Goal: Task Accomplishment & Management: Manage account settings

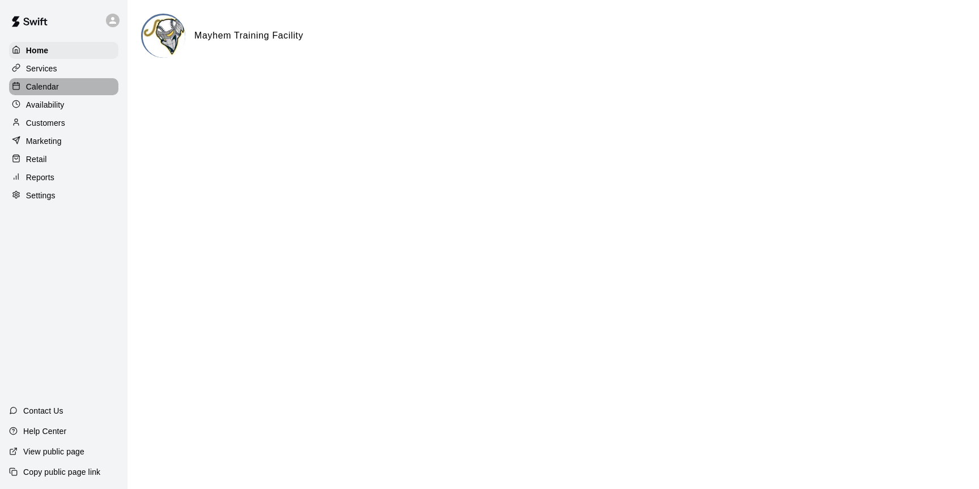
click at [40, 83] on p "Calendar" at bounding box center [42, 86] width 33 height 11
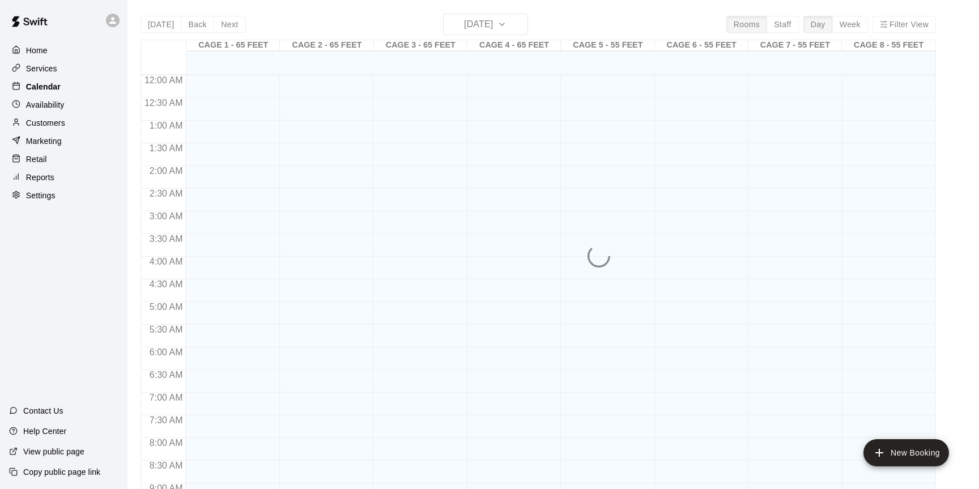
scroll to position [627, 0]
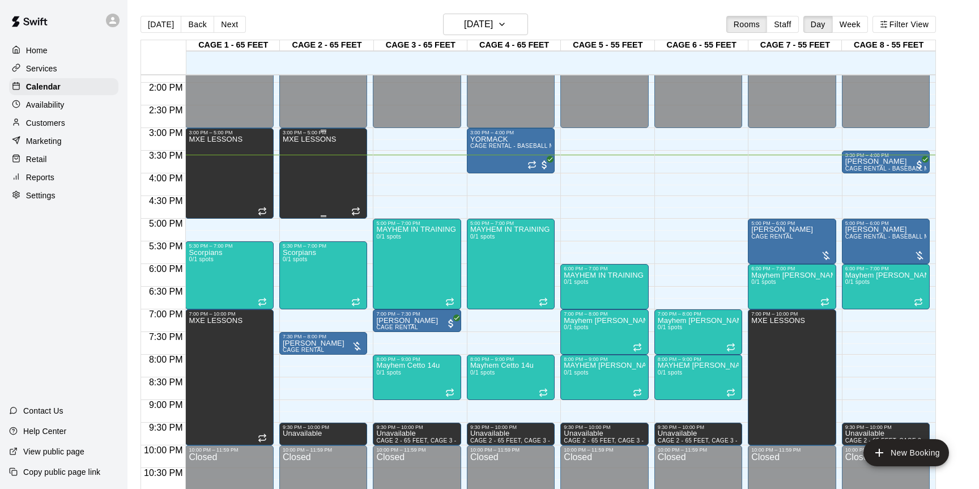
click at [326, 189] on div "MXE LESSONS" at bounding box center [310, 379] width 54 height 489
click at [293, 148] on icon "edit" at bounding box center [295, 147] width 10 height 10
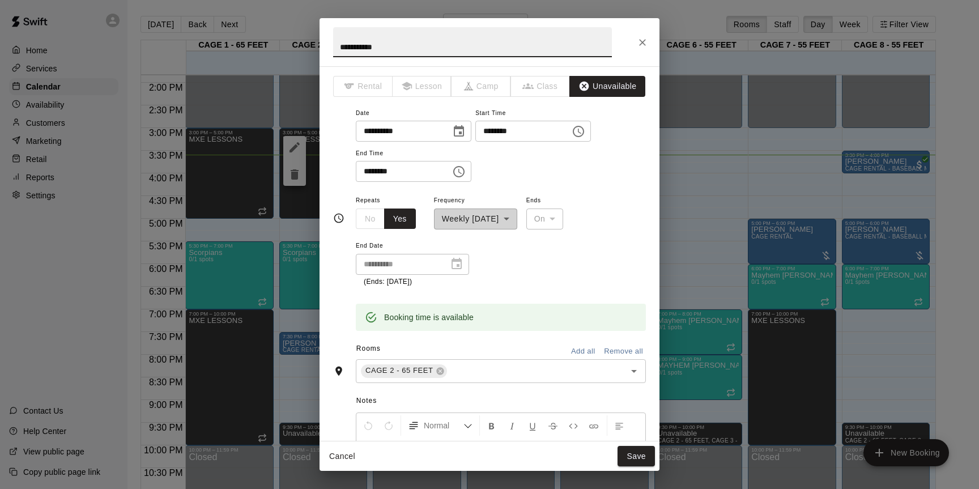
click at [644, 46] on icon "Close" at bounding box center [642, 42] width 11 height 11
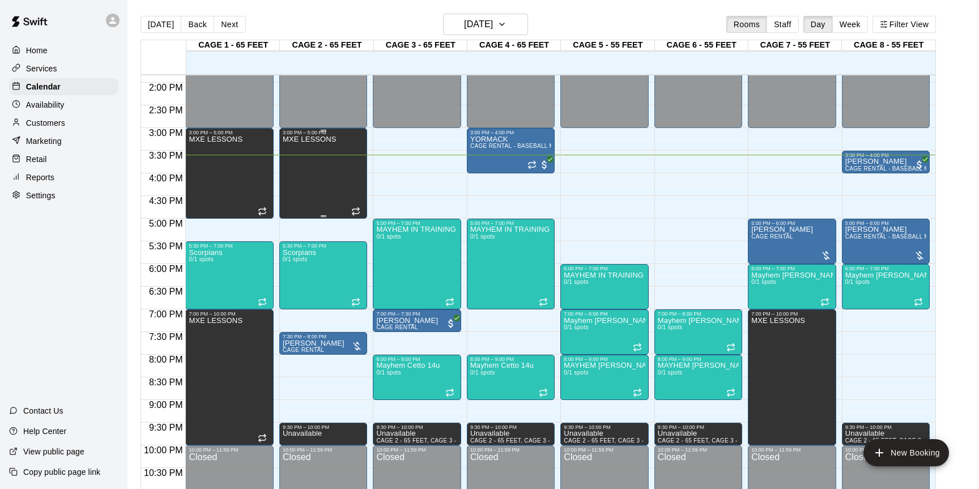
click at [320, 184] on div "MXE LESSONS" at bounding box center [310, 379] width 54 height 489
click at [290, 174] on icon "delete" at bounding box center [295, 175] width 14 height 14
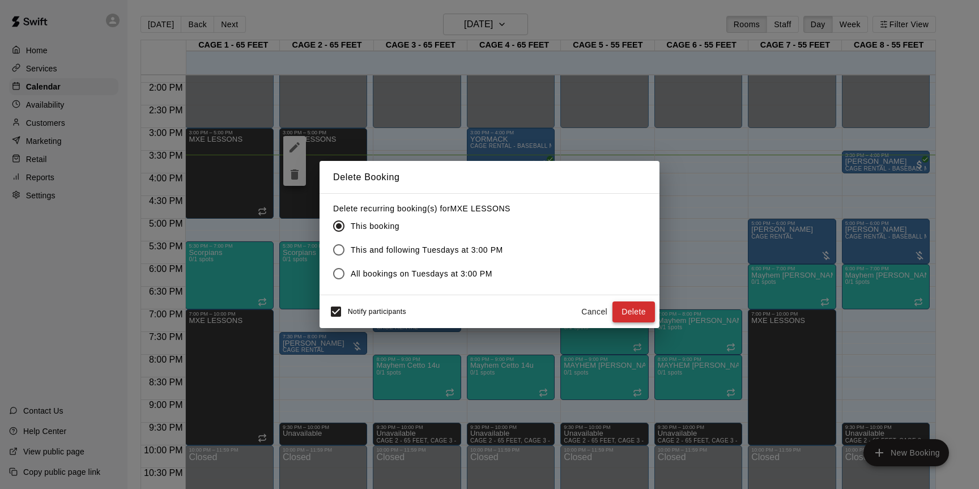
click at [634, 315] on button "Delete" at bounding box center [633, 311] width 42 height 21
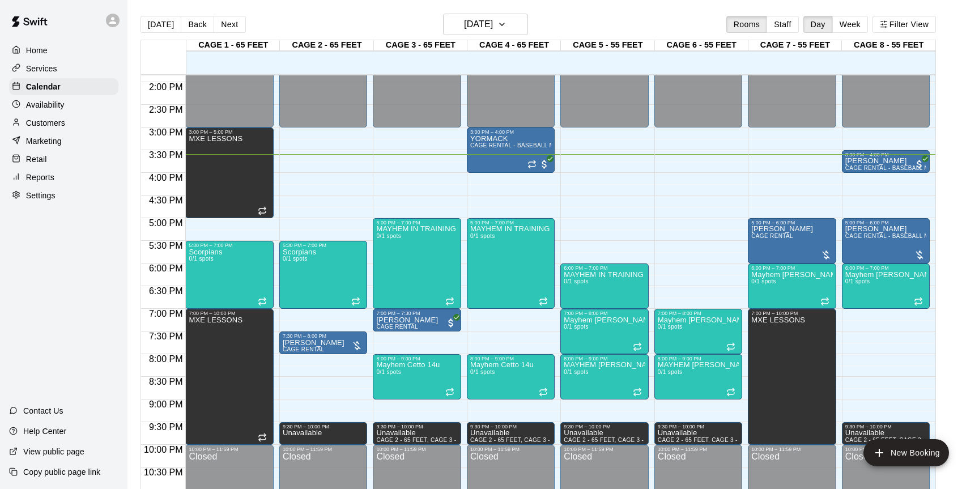
scroll to position [631, 0]
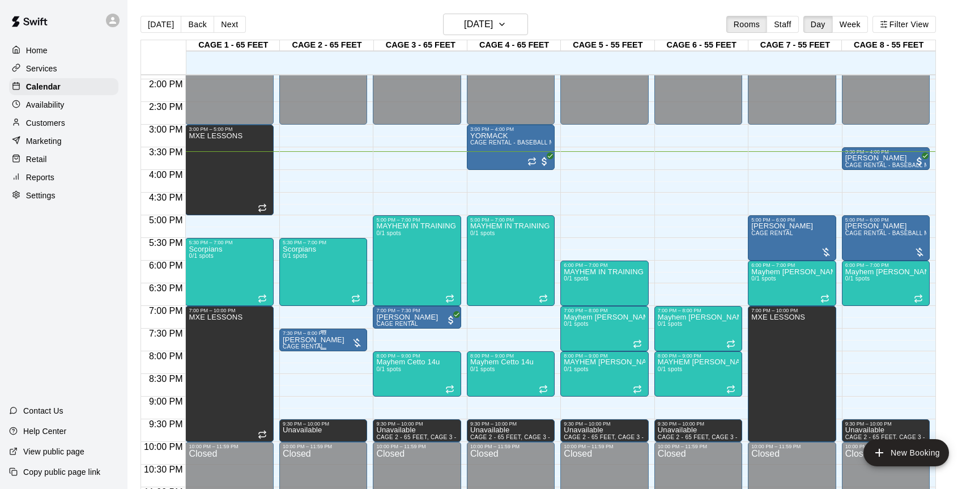
click at [299, 373] on img "edit" at bounding box center [294, 374] width 13 height 13
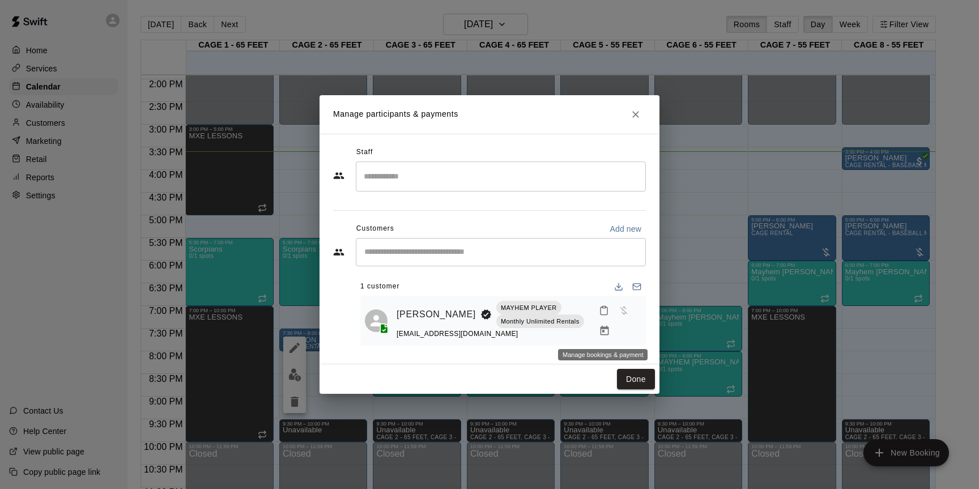
click at [604, 329] on icon "Manage bookings & payment" at bounding box center [604, 330] width 11 height 11
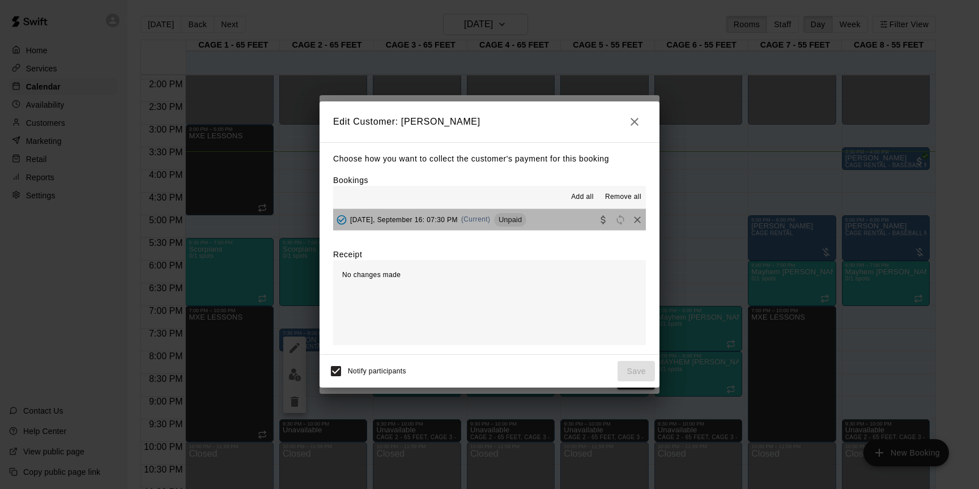
click at [520, 224] on div "Unpaid" at bounding box center [510, 220] width 32 height 14
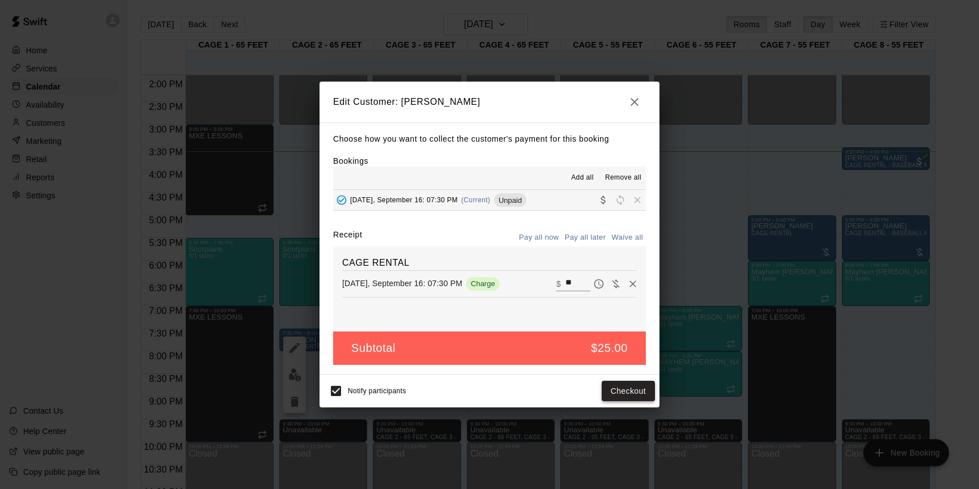
click at [621, 383] on button "Checkout" at bounding box center [628, 391] width 53 height 21
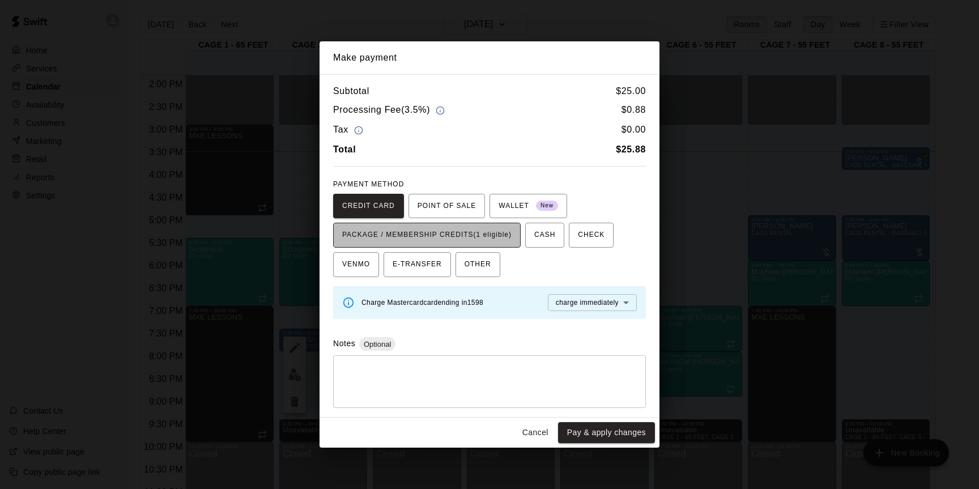
click at [405, 239] on span "PACKAGE / MEMBERSHIP CREDITS (1 eligible)" at bounding box center [426, 235] width 169 height 18
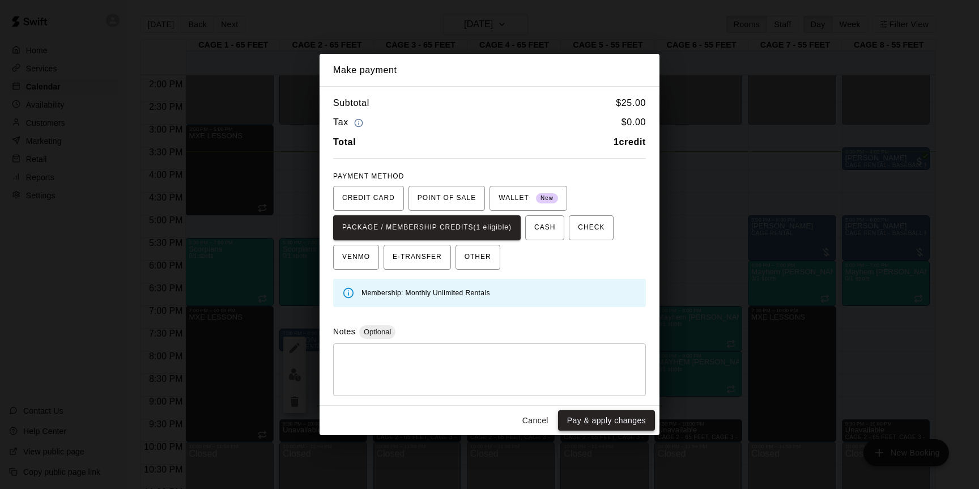
click at [591, 419] on button "Pay & apply changes" at bounding box center [606, 420] width 97 height 21
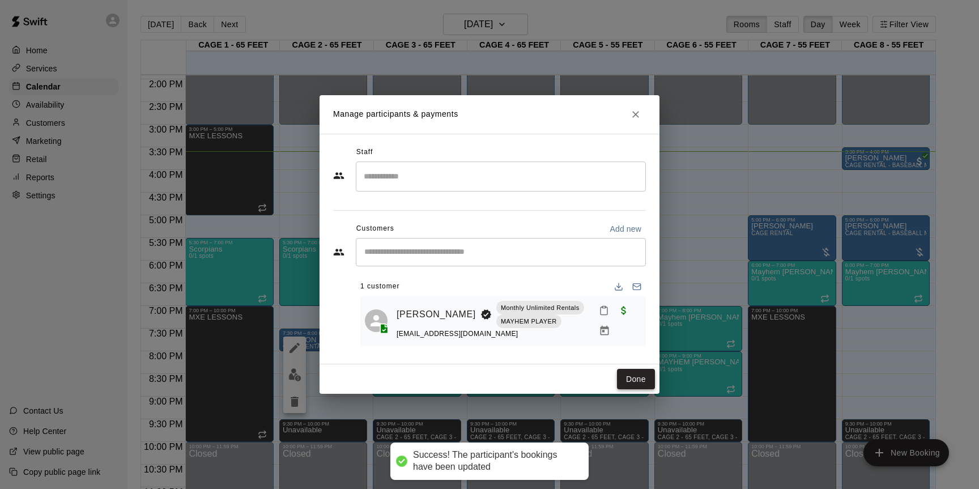
click at [624, 379] on button "Done" at bounding box center [636, 379] width 38 height 21
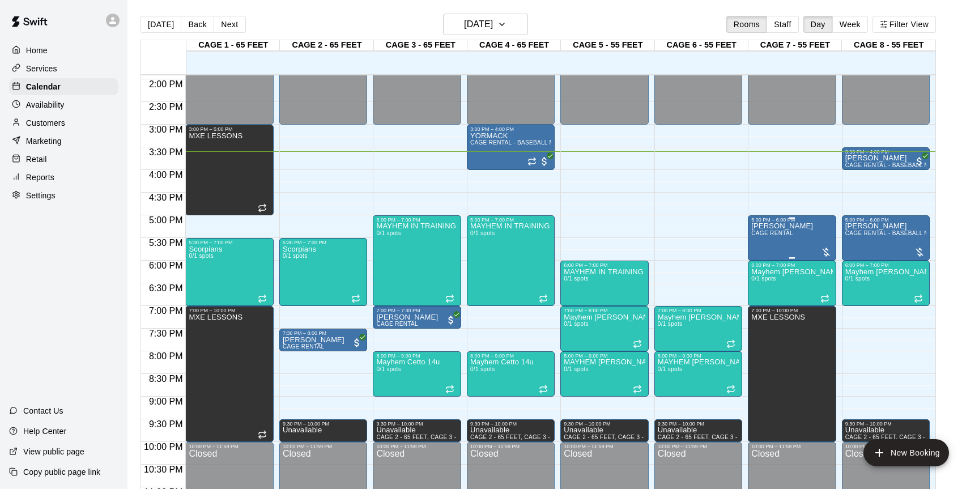
scroll to position [632, 0]
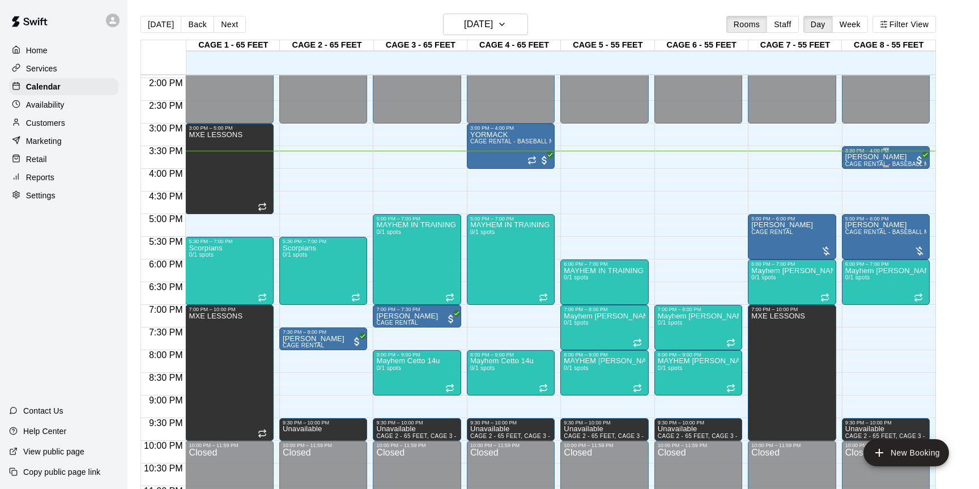
click at [876, 161] on span "CAGE RENTAL - BASEBALL MACHINE" at bounding box center [898, 164] width 107 height 6
click at [861, 197] on img "edit" at bounding box center [856, 199] width 13 height 13
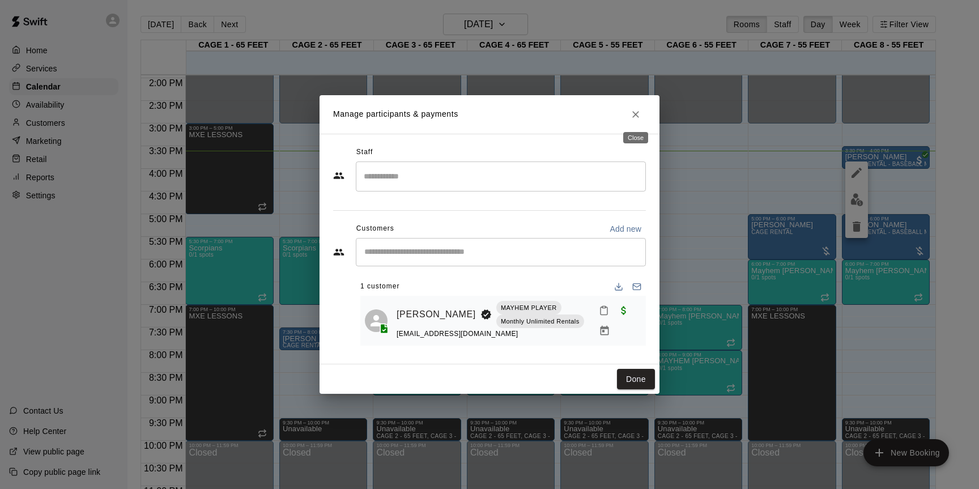
click at [640, 114] on icon "Close" at bounding box center [635, 114] width 11 height 11
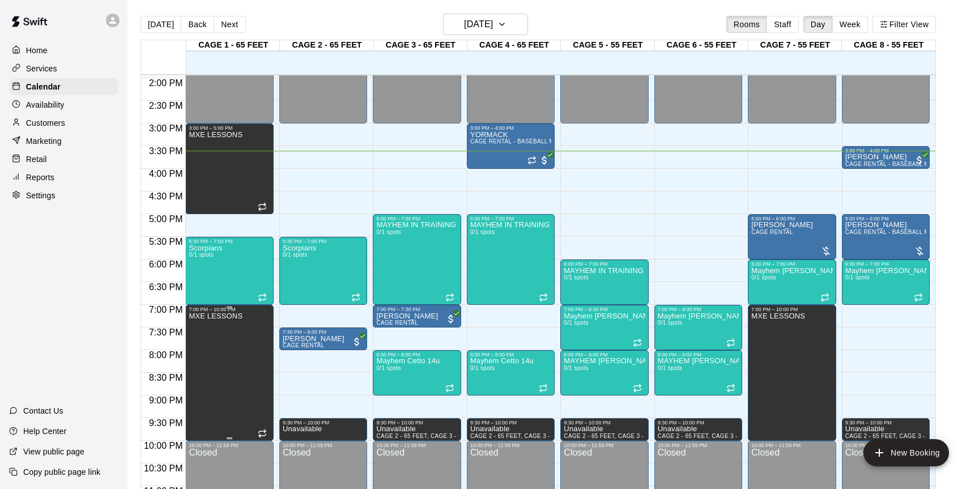
click at [206, 323] on icon "edit" at bounding box center [201, 324] width 14 height 14
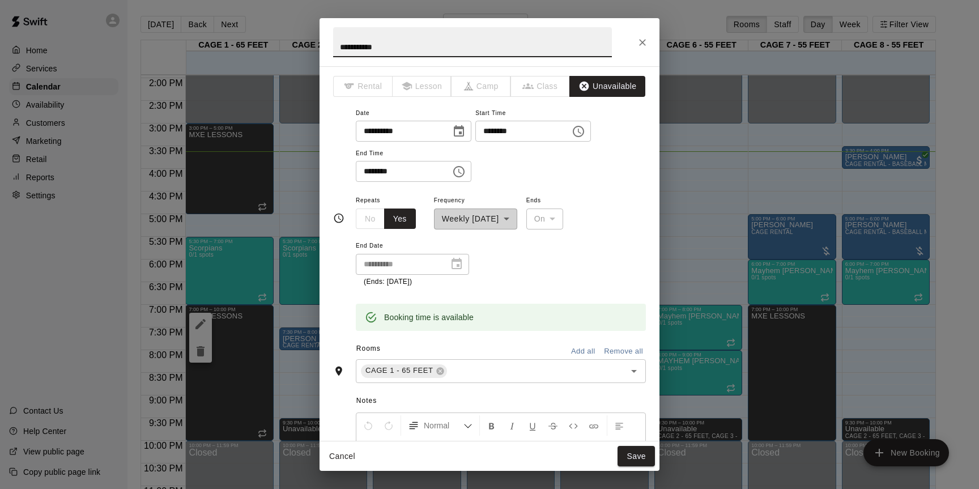
click at [466, 177] on icon "Choose time, selected time is 10:00 PM" at bounding box center [459, 172] width 14 height 14
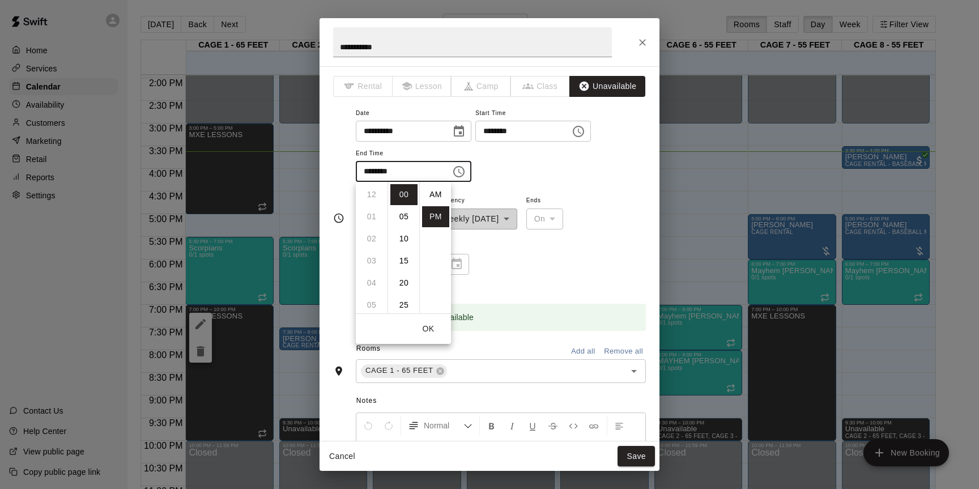
scroll to position [20, 0]
click at [367, 217] on li "08" at bounding box center [371, 215] width 27 height 21
type input "********"
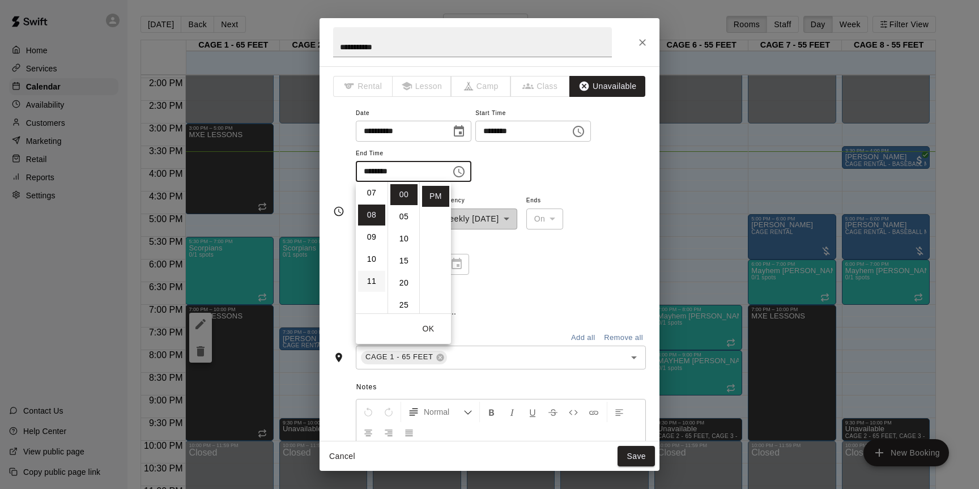
scroll to position [177, 0]
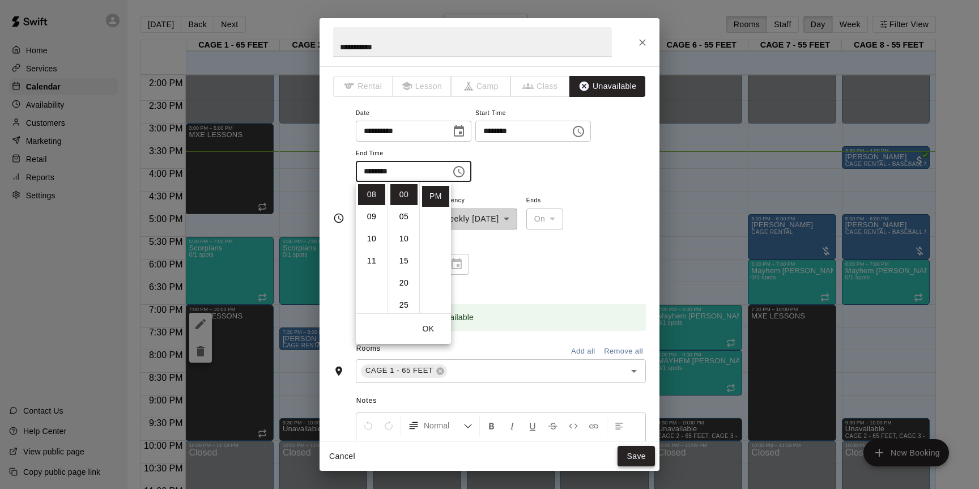
click at [628, 458] on button "Save" at bounding box center [636, 456] width 37 height 21
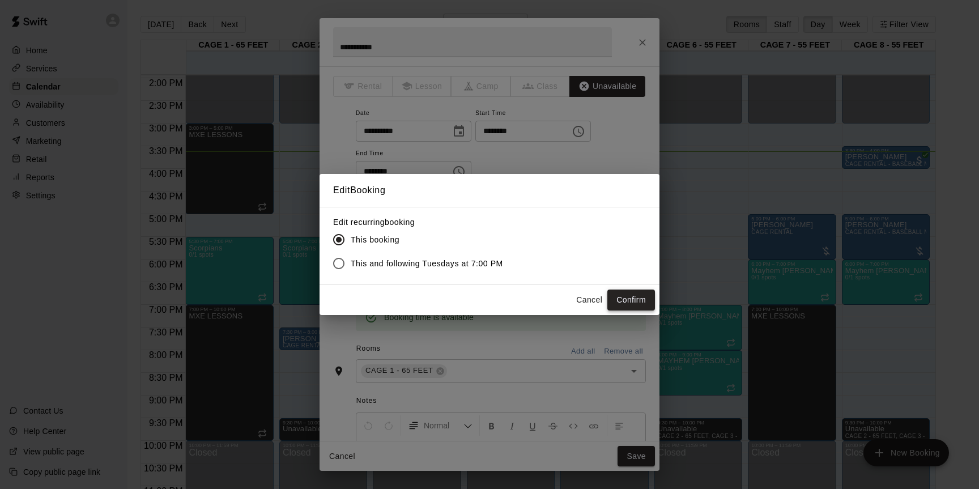
click at [618, 303] on button "Confirm" at bounding box center [631, 300] width 48 height 21
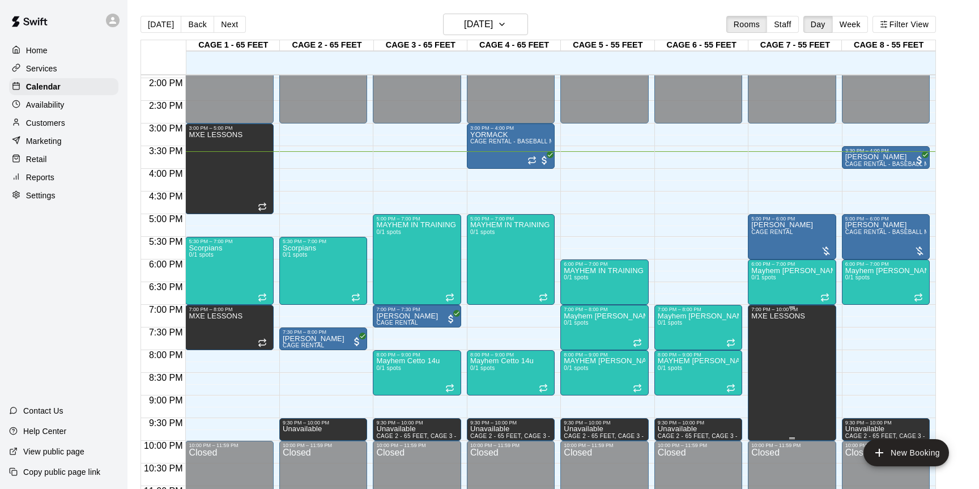
click at [759, 329] on icon "edit" at bounding box center [763, 324] width 14 height 14
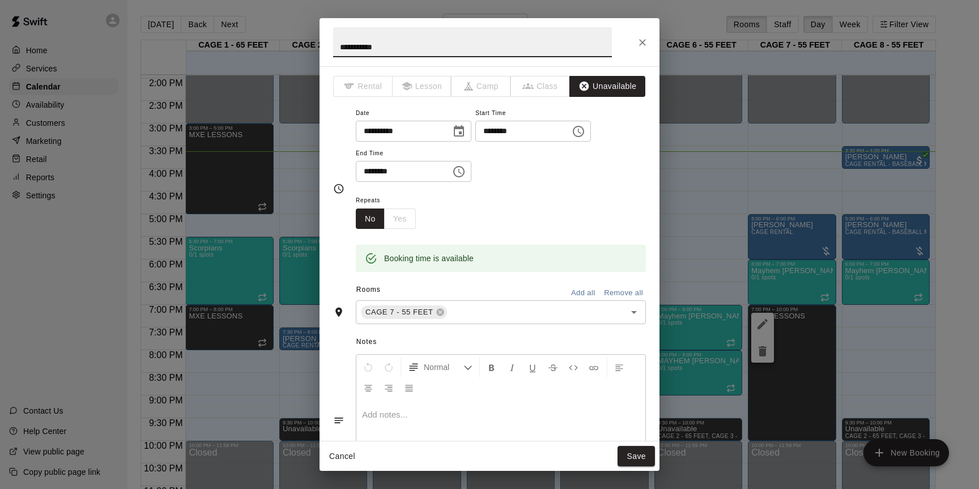
click at [584, 135] on icon "Choose time, selected time is 7:00 PM" at bounding box center [579, 132] width 14 height 14
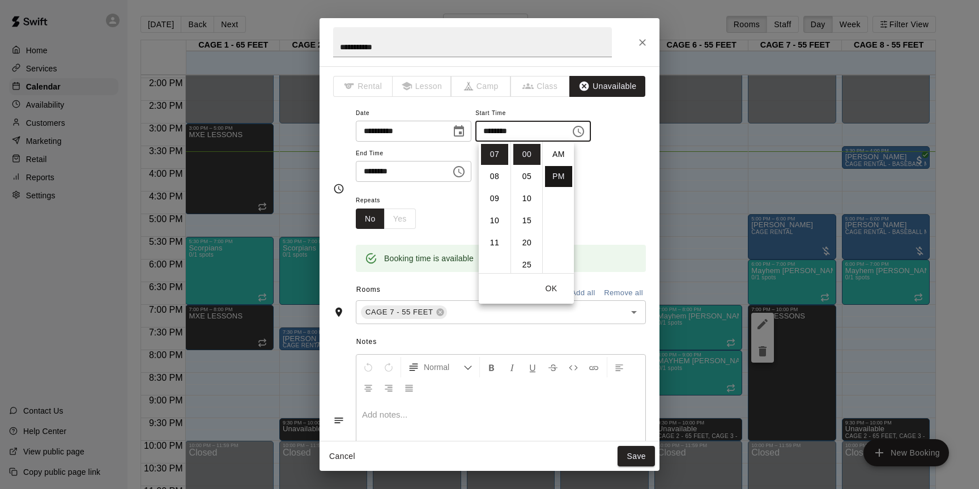
scroll to position [20, 0]
click at [503, 172] on li "08" at bounding box center [494, 176] width 27 height 21
type input "********"
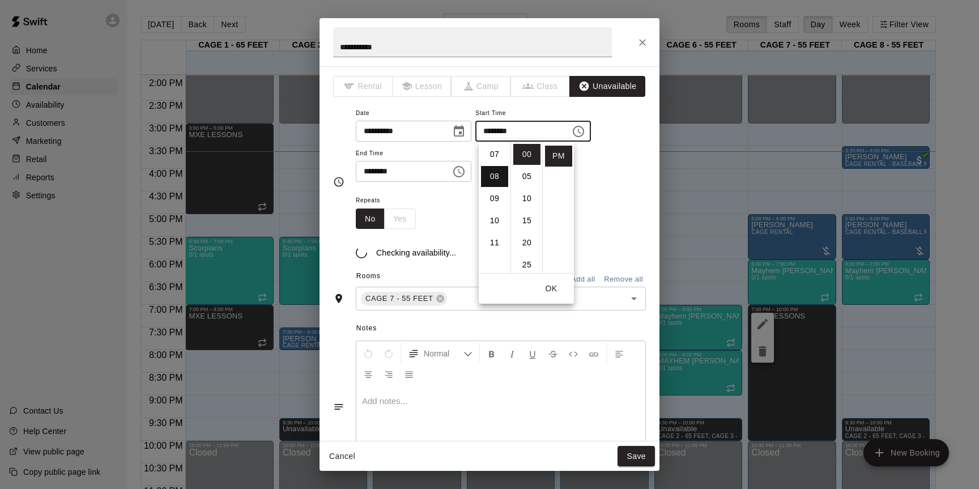
scroll to position [177, 0]
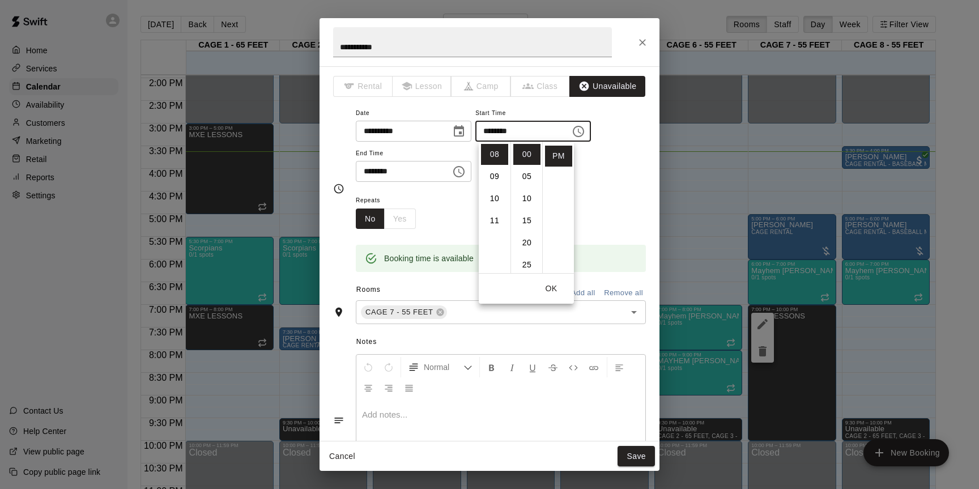
click at [456, 208] on div "Repeats No Yes" at bounding box center [501, 211] width 290 height 36
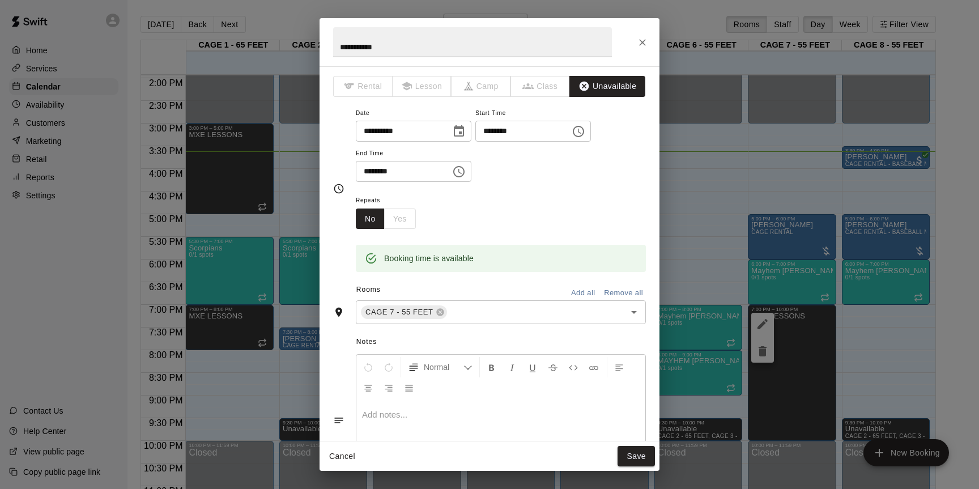
click at [459, 174] on icon "Choose time, selected time is 10:00 PM" at bounding box center [459, 172] width 14 height 14
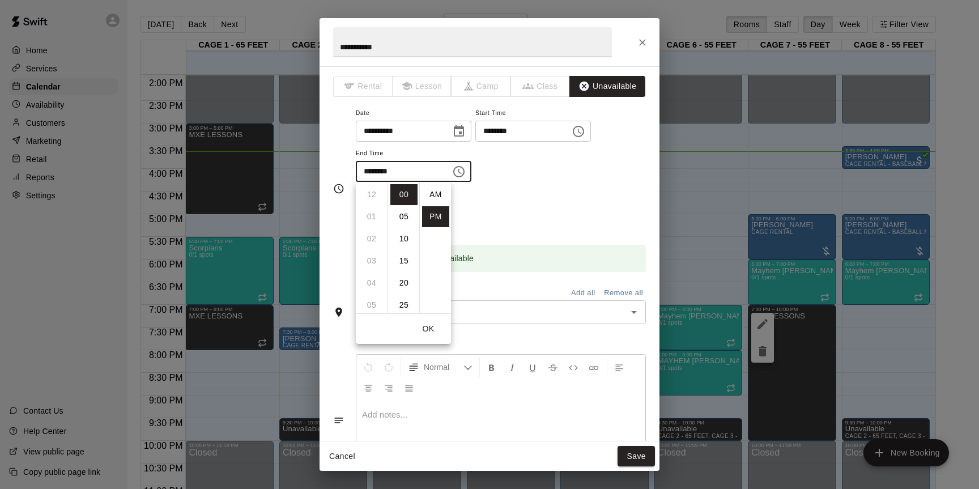
scroll to position [20, 0]
click at [372, 225] on li "09" at bounding box center [371, 223] width 27 height 21
type input "********"
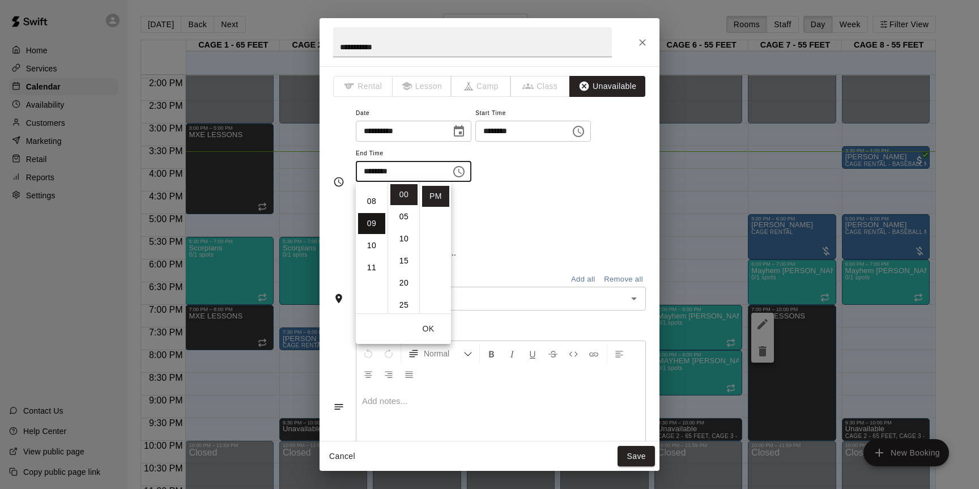
scroll to position [199, 0]
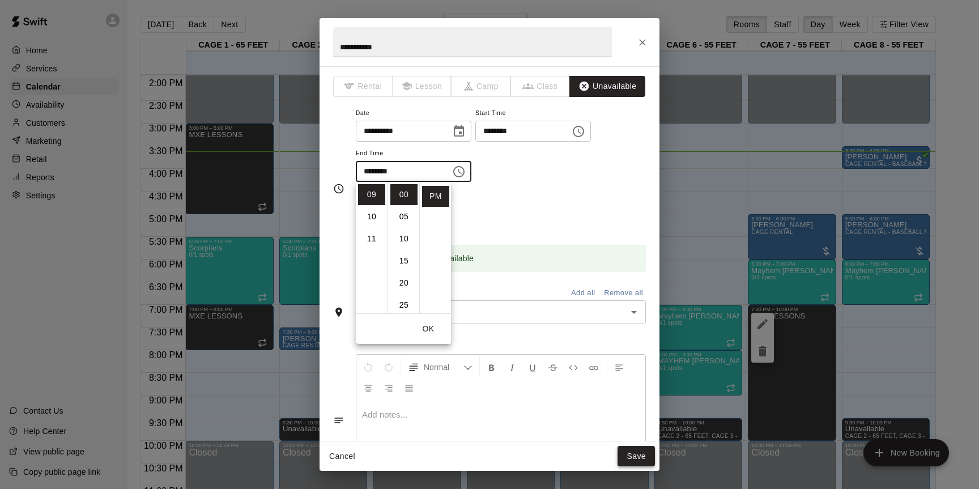
click at [632, 460] on button "Save" at bounding box center [636, 456] width 37 height 21
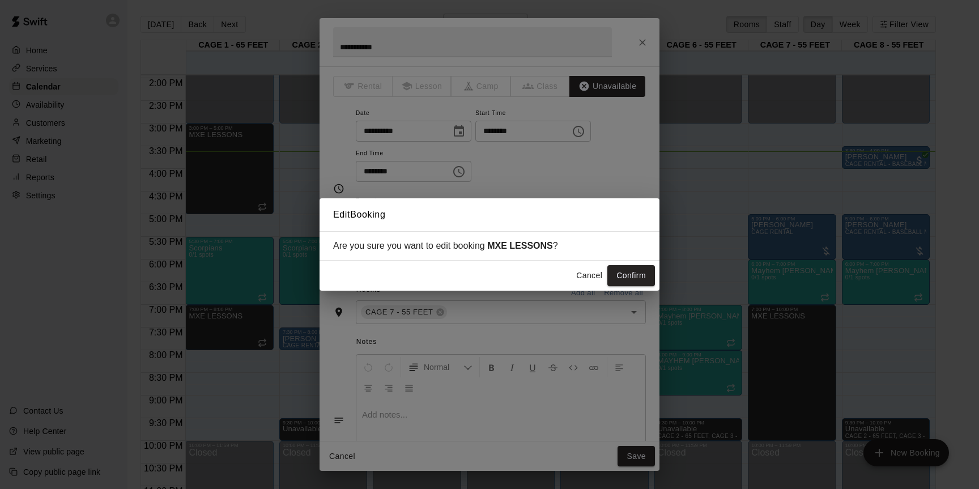
click at [601, 282] on button "Cancel" at bounding box center [589, 275] width 36 height 21
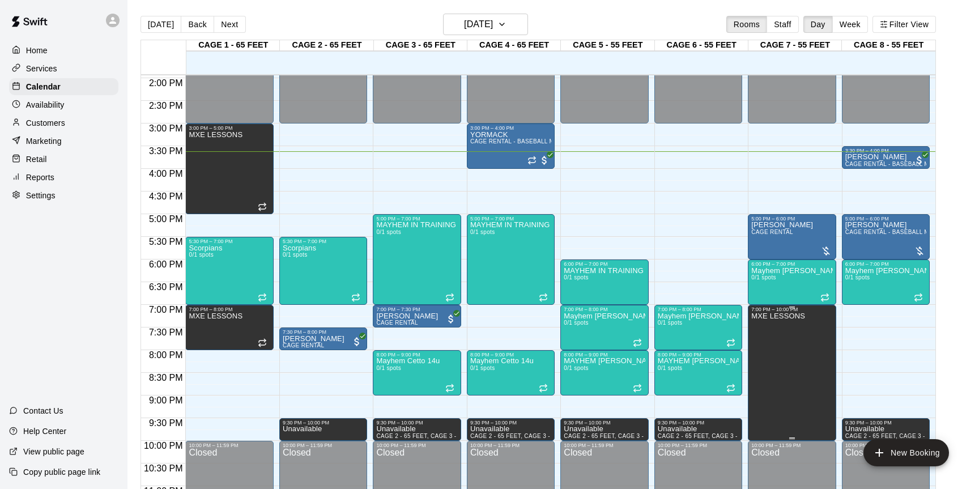
click at [763, 330] on icon "edit" at bounding box center [763, 324] width 14 height 14
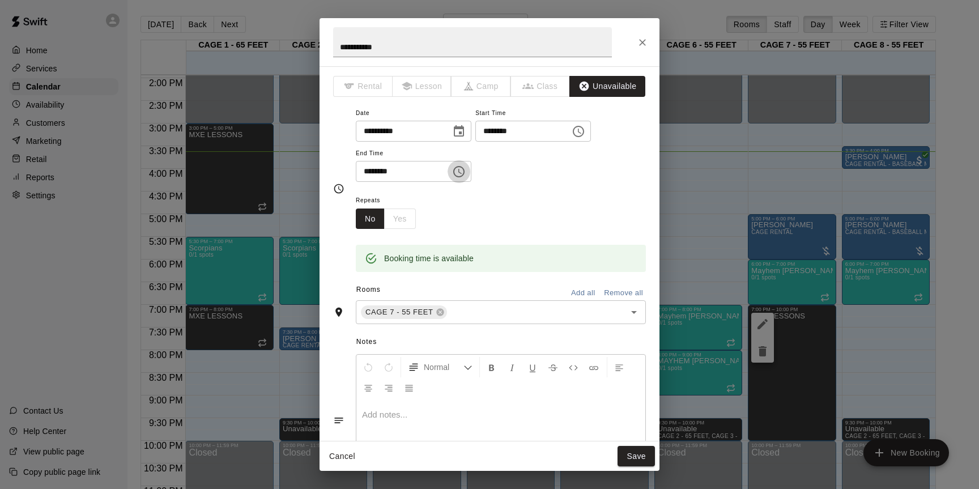
click at [466, 173] on icon "Choose time, selected time is 10:00 PM" at bounding box center [459, 172] width 14 height 14
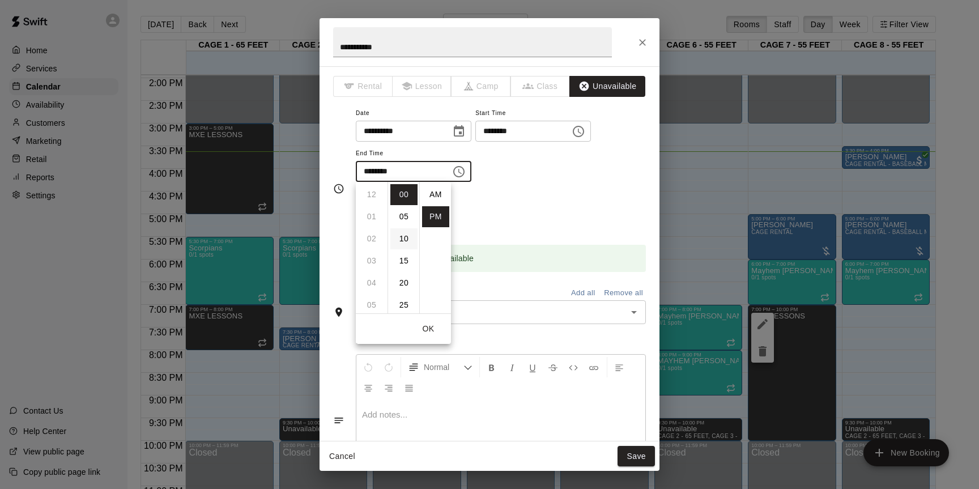
scroll to position [20, 0]
click at [374, 199] on li "08" at bounding box center [371, 195] width 27 height 21
type input "********"
click at [465, 199] on div "Repeats No Yes" at bounding box center [501, 211] width 290 height 36
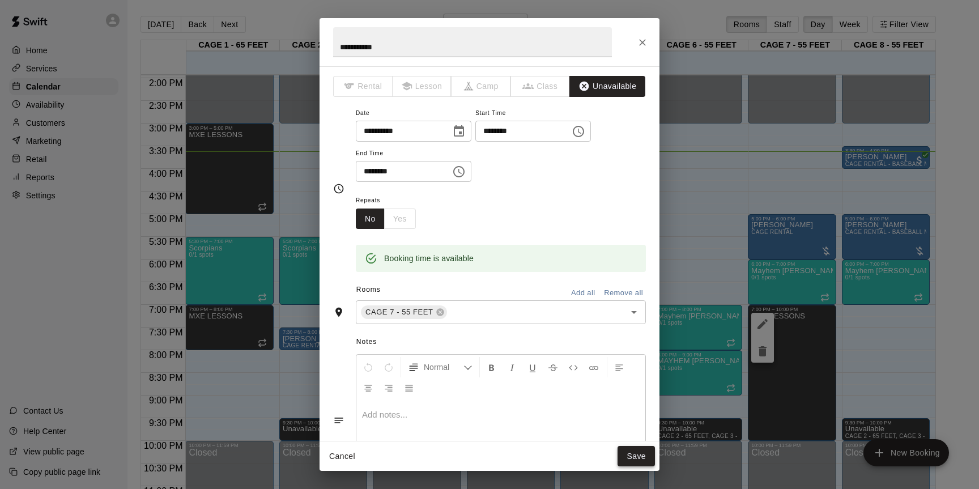
click at [632, 453] on button "Save" at bounding box center [636, 456] width 37 height 21
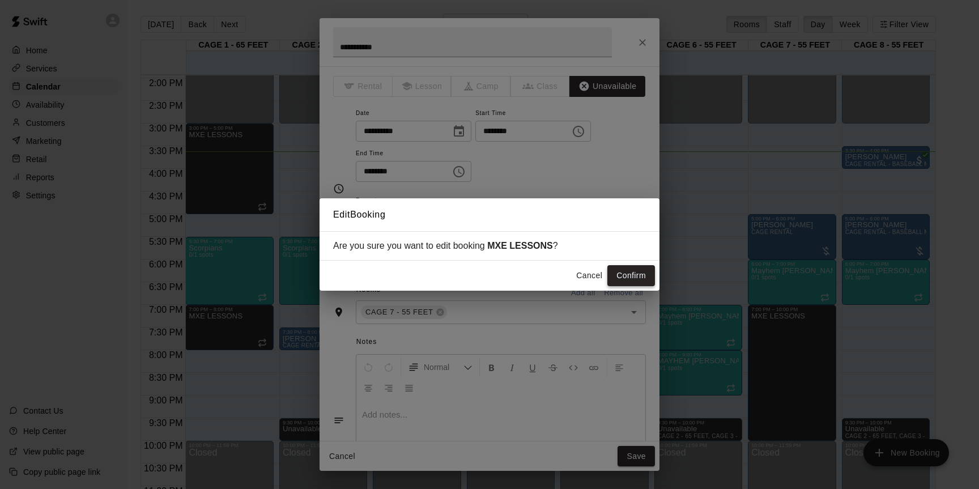
click at [640, 275] on button "Confirm" at bounding box center [631, 275] width 48 height 21
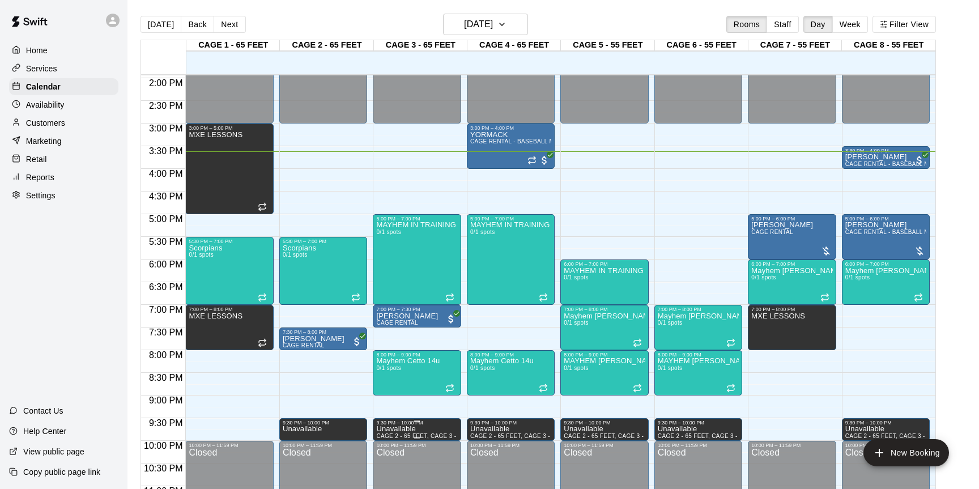
click at [382, 436] on icon "edit" at bounding box center [388, 438] width 14 height 14
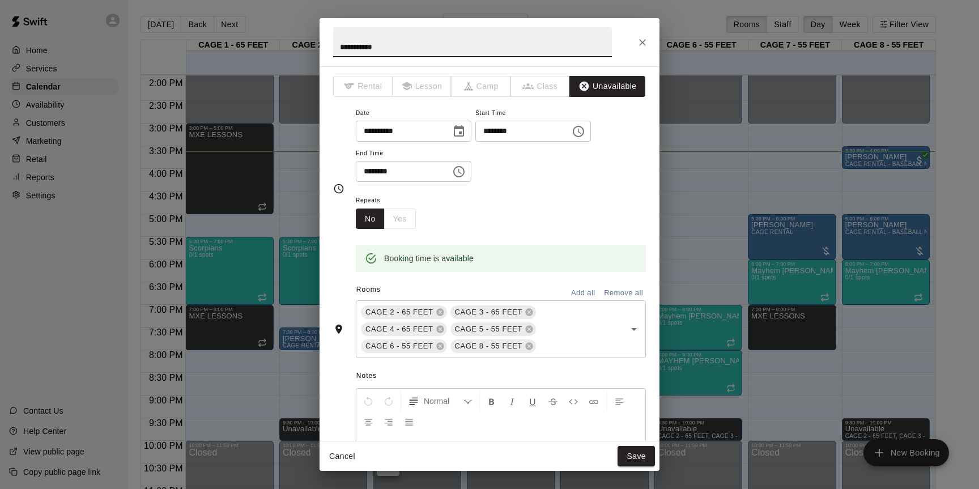
click at [577, 290] on button "Add all" at bounding box center [583, 293] width 36 height 18
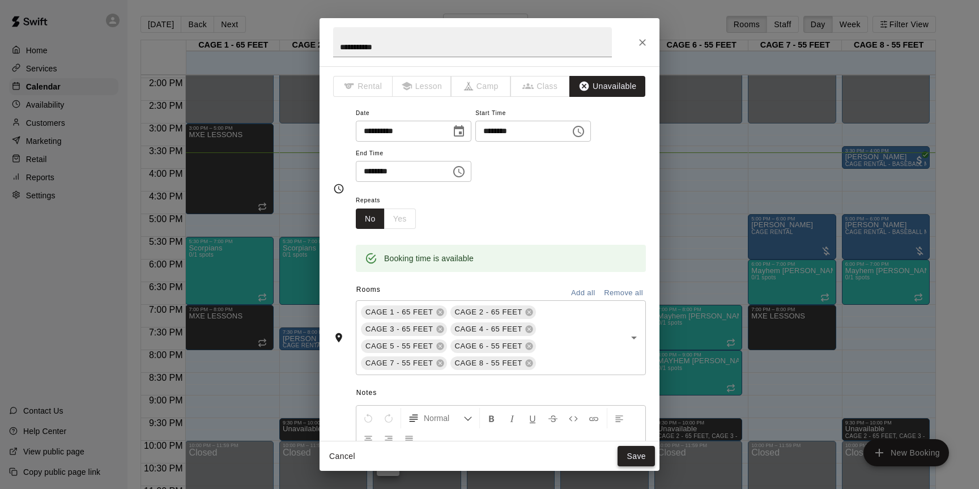
click at [631, 456] on button "Save" at bounding box center [636, 456] width 37 height 21
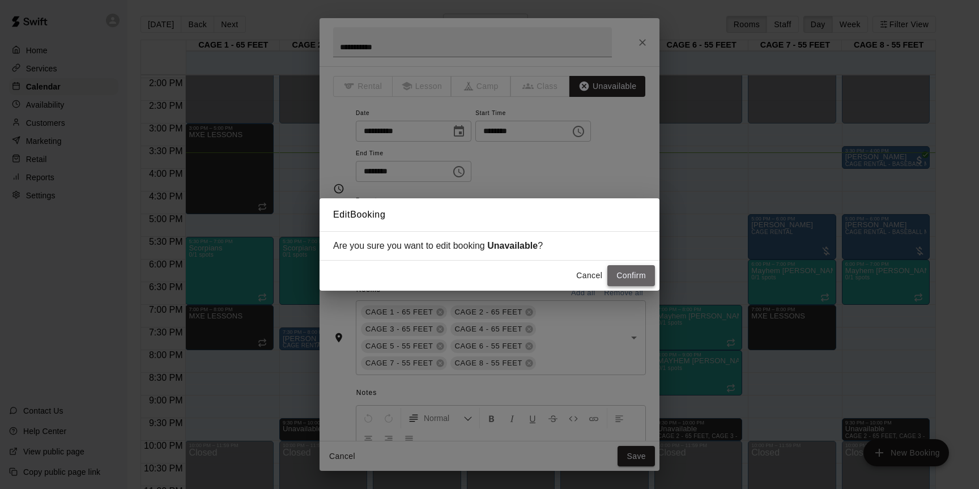
click at [635, 280] on button "Confirm" at bounding box center [631, 275] width 48 height 21
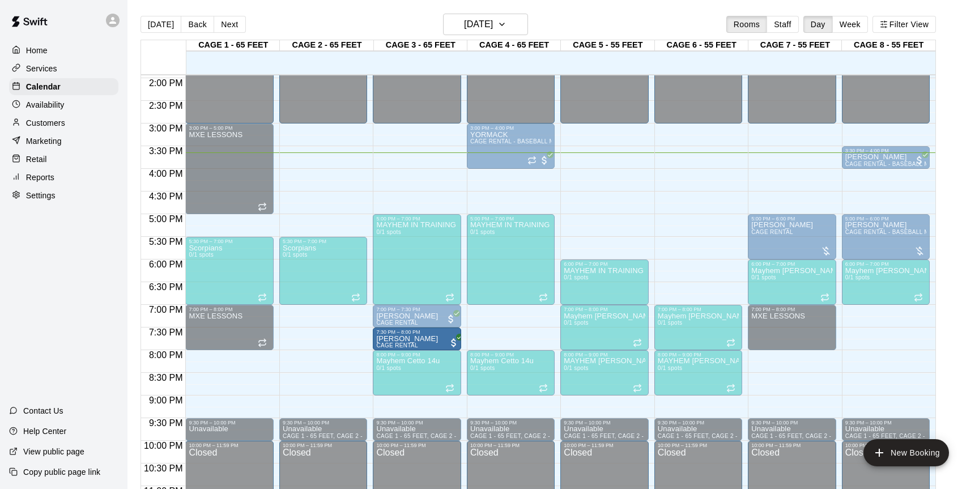
drag, startPoint x: 323, startPoint y: 337, endPoint x: 391, endPoint y: 339, distance: 68.6
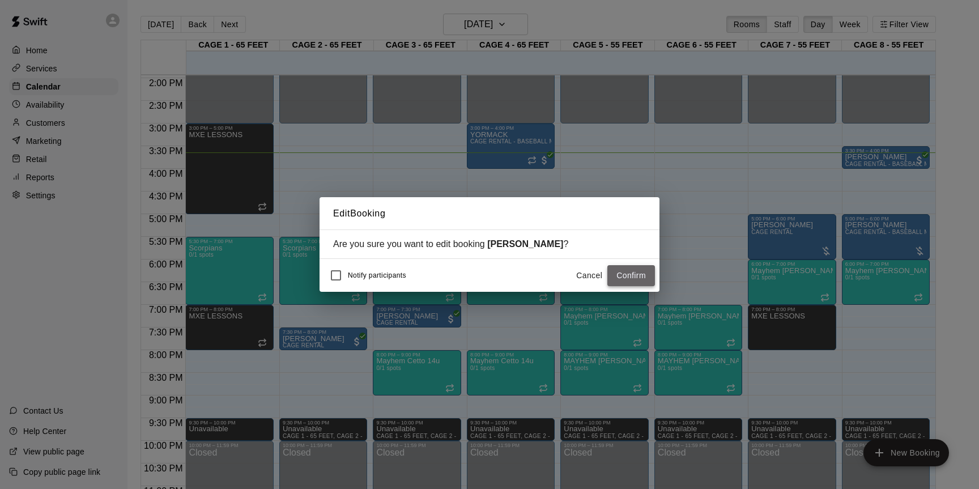
click at [615, 280] on button "Confirm" at bounding box center [631, 275] width 48 height 21
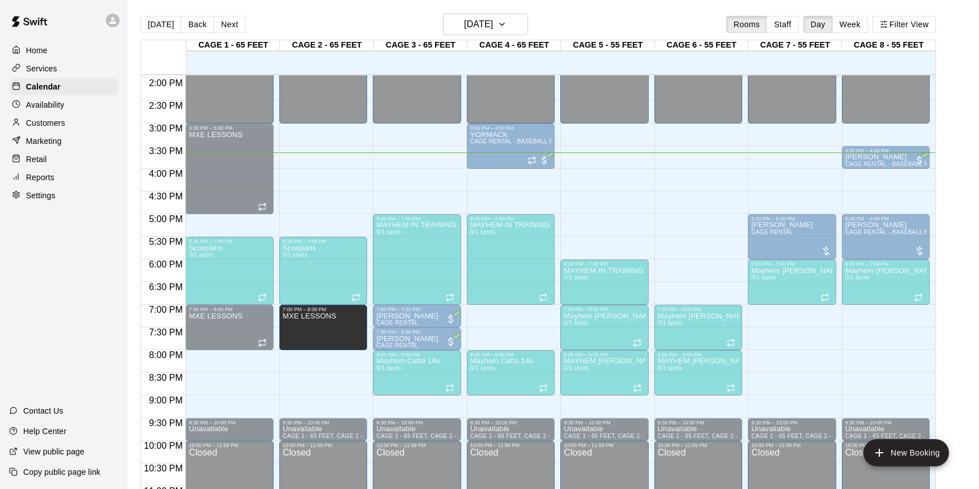
drag, startPoint x: 769, startPoint y: 330, endPoint x: 356, endPoint y: 335, distance: 413.0
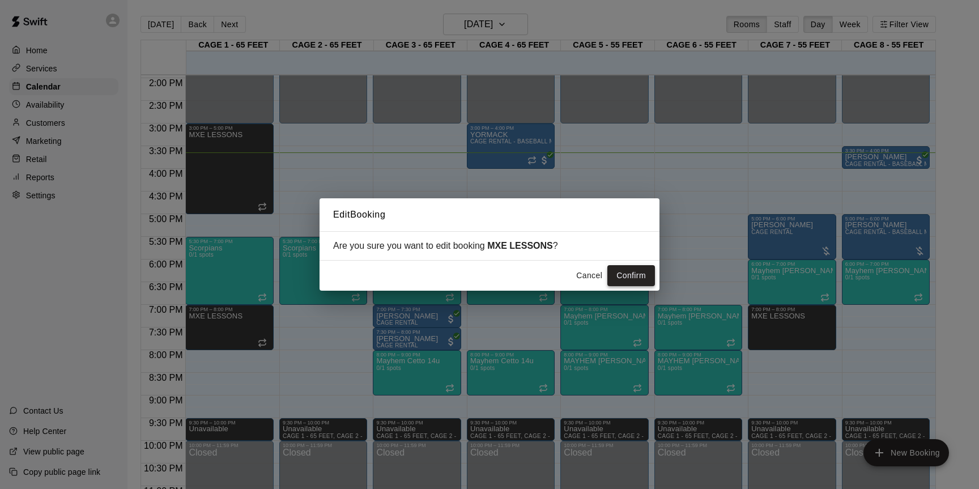
click at [623, 281] on button "Confirm" at bounding box center [631, 275] width 48 height 21
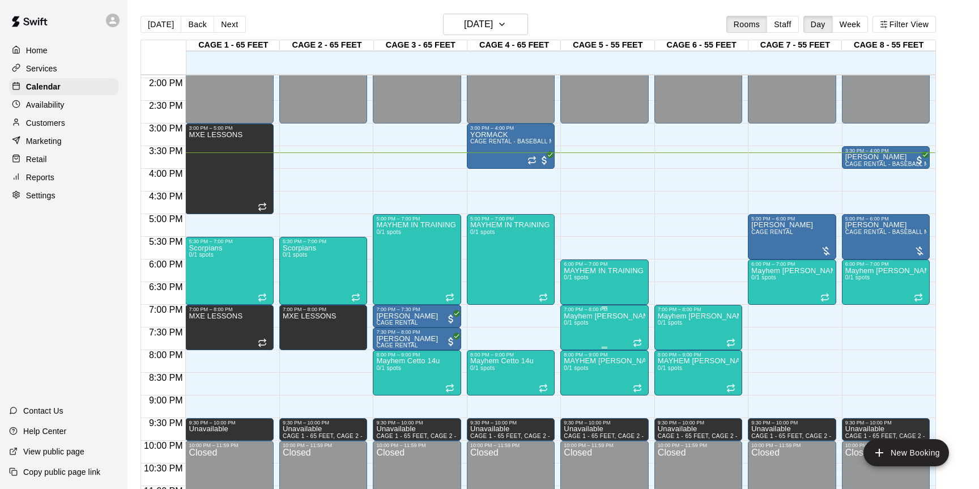
click at [577, 326] on icon "edit" at bounding box center [576, 324] width 14 height 14
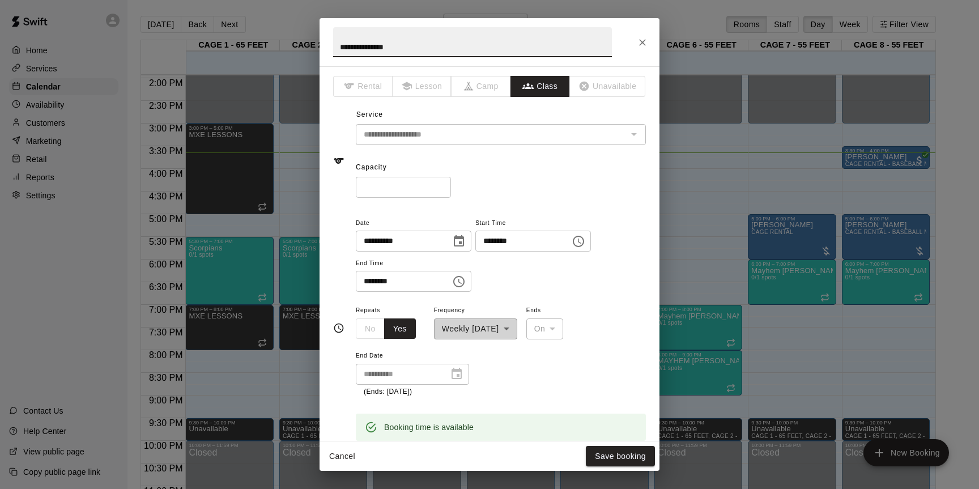
scroll to position [73, 0]
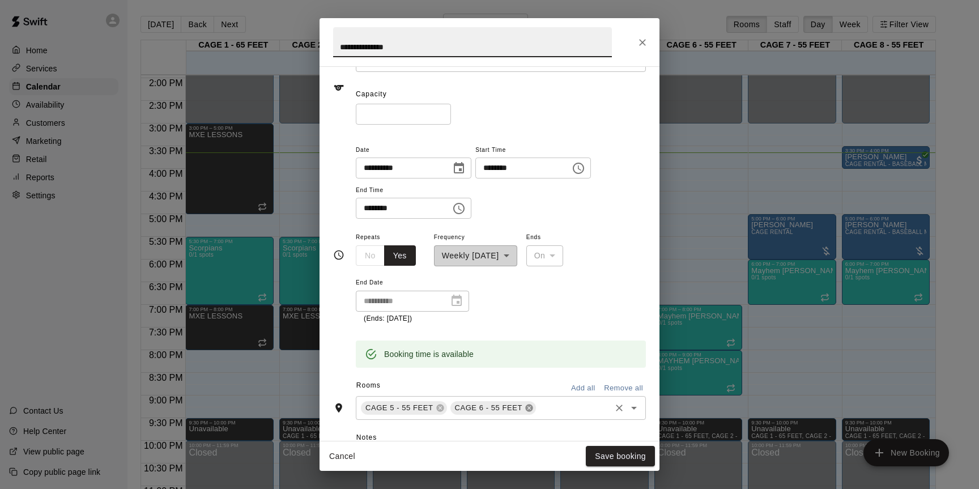
click at [531, 410] on icon at bounding box center [528, 407] width 7 height 7
click at [441, 407] on icon at bounding box center [439, 407] width 7 height 7
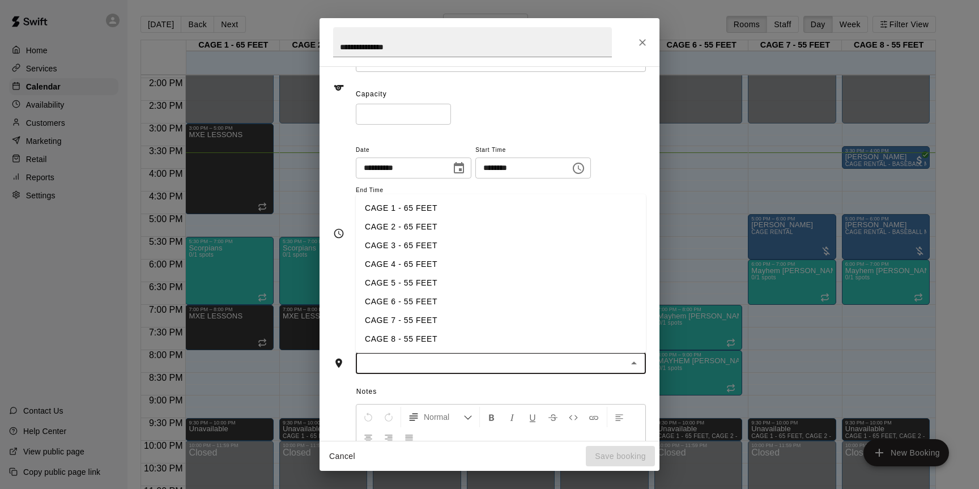
click at [453, 363] on input "text" at bounding box center [491, 363] width 265 height 14
click at [415, 321] on li "CAGE 7 - 55 FEET" at bounding box center [501, 320] width 290 height 19
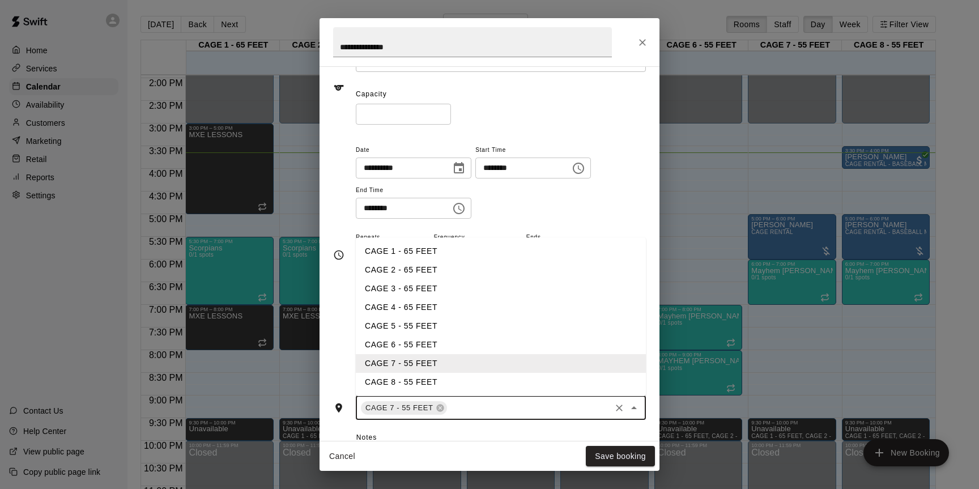
click at [469, 407] on input "text" at bounding box center [529, 408] width 161 height 14
click at [433, 386] on li "CAGE 8 - 55 FEET" at bounding box center [501, 382] width 290 height 19
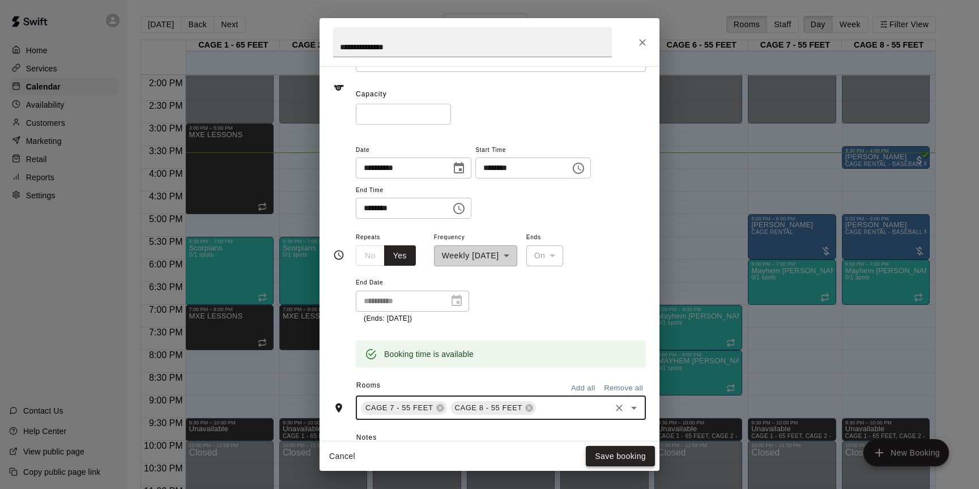
click at [614, 456] on button "Save booking" at bounding box center [620, 456] width 69 height 21
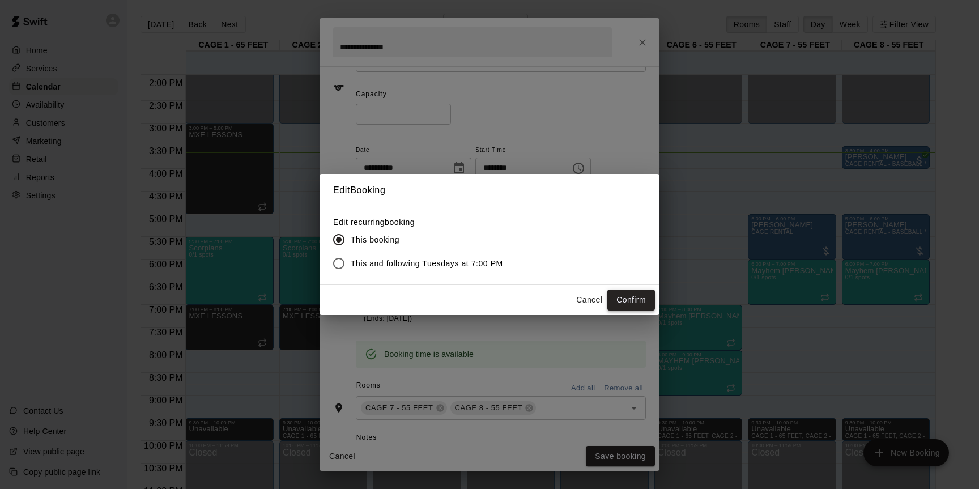
click at [631, 300] on button "Confirm" at bounding box center [631, 300] width 48 height 21
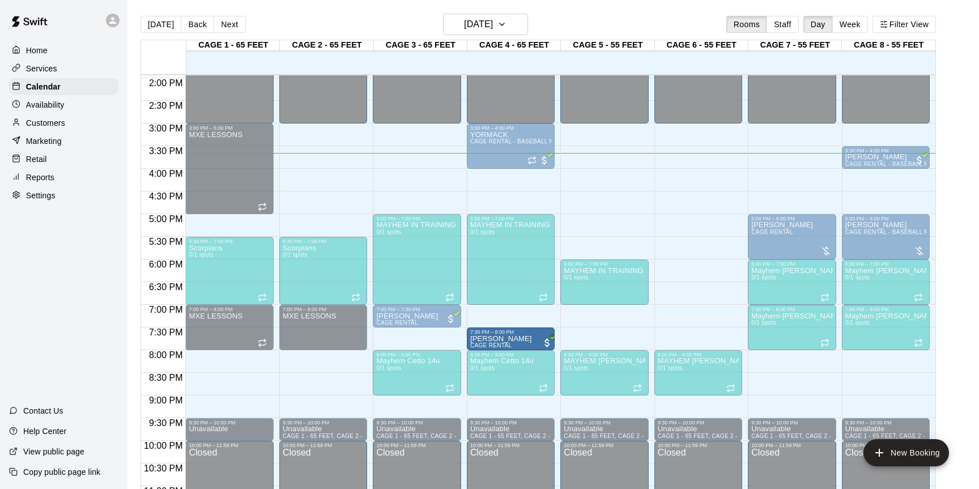
drag, startPoint x: 424, startPoint y: 339, endPoint x: 484, endPoint y: 342, distance: 60.1
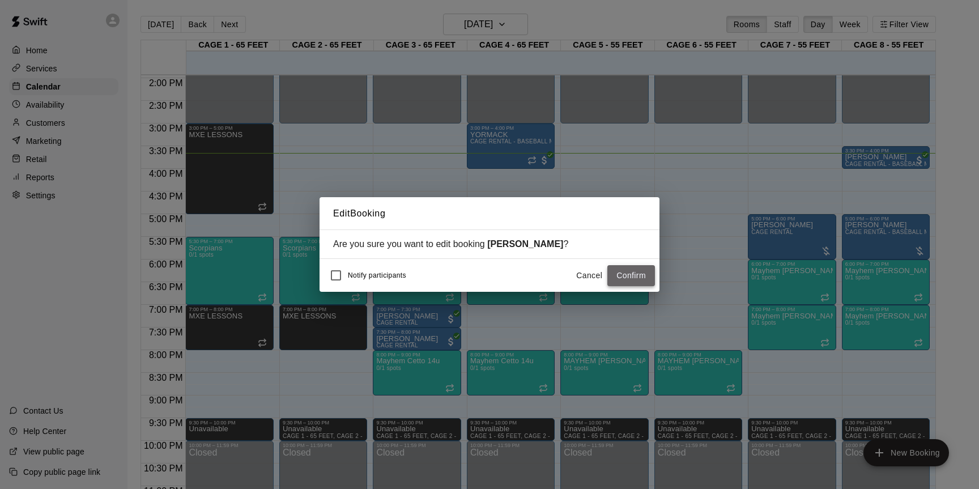
click at [616, 279] on button "Confirm" at bounding box center [631, 275] width 48 height 21
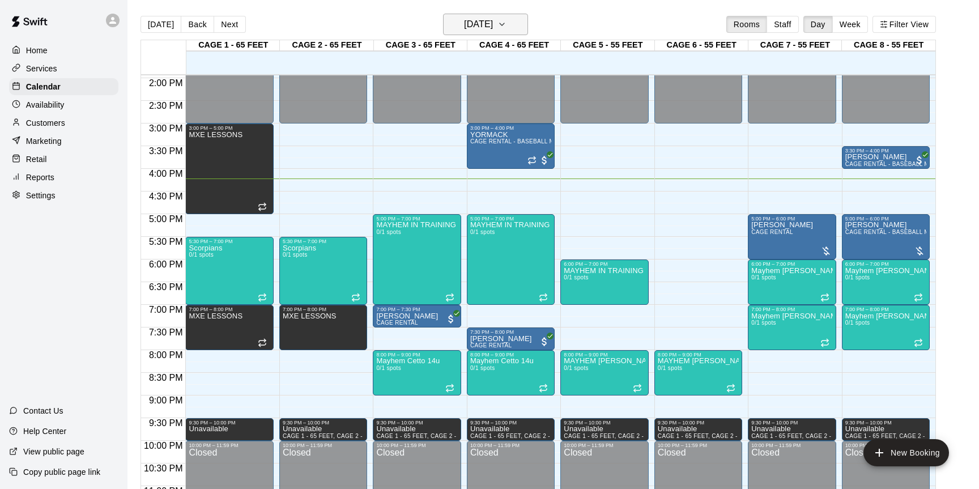
scroll to position [2, 0]
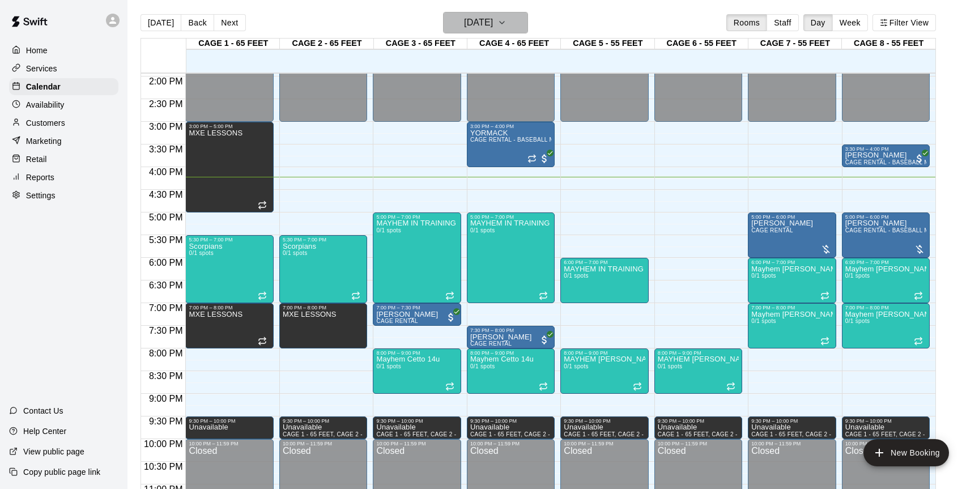
click at [506, 27] on icon "button" at bounding box center [501, 23] width 9 height 14
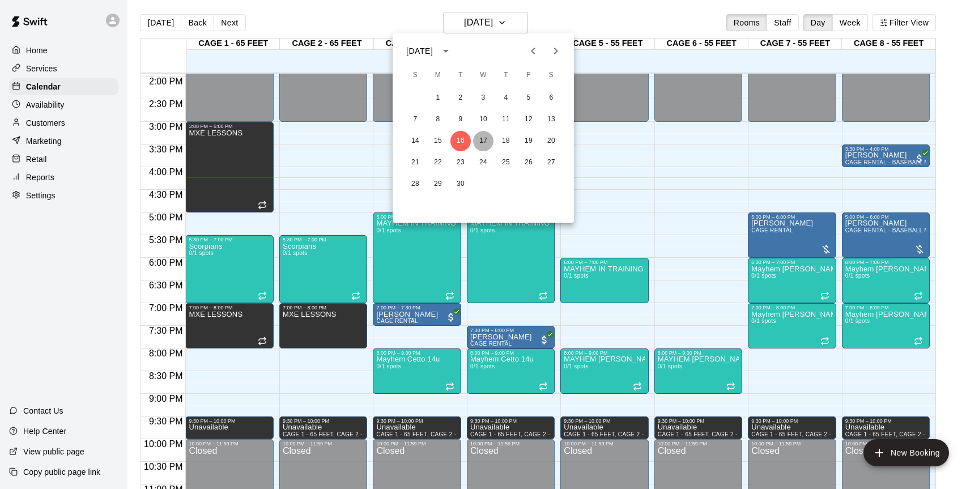
click at [481, 142] on button "17" at bounding box center [483, 141] width 20 height 20
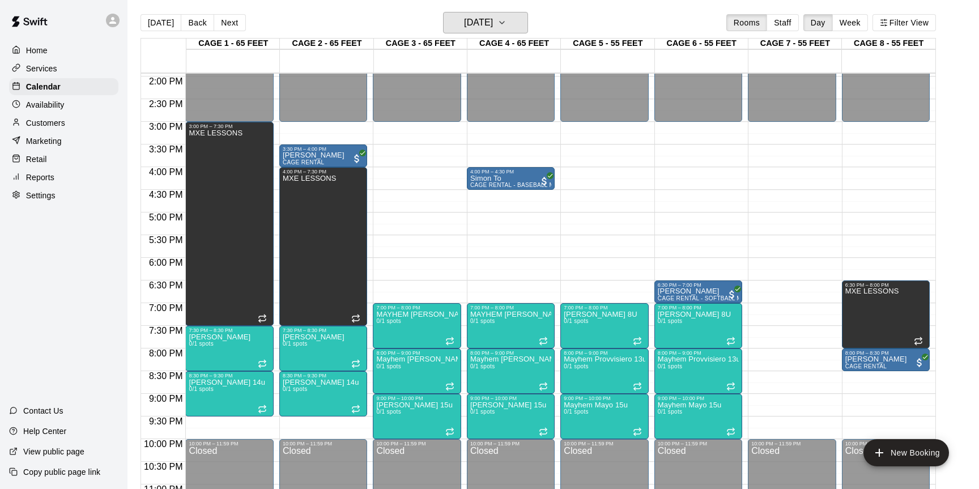
scroll to position [632, 0]
